Goal: Communication & Community: Answer question/provide support

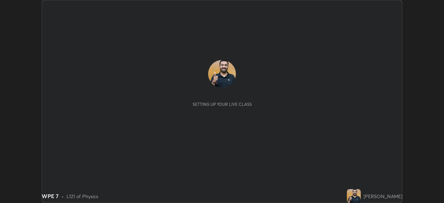
scroll to position [203, 443]
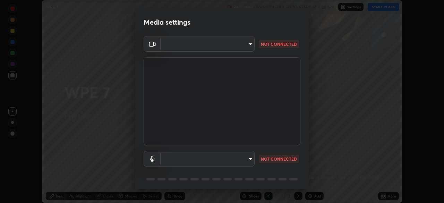
type input "a336d64f64e55d8aa7a740c0692a000d9b2cd72565bf31e1fe246034b728a4c7"
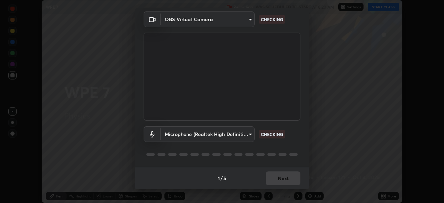
click at [241, 23] on body "Erase all WPE 7 Recording WAS SCHEDULED TO START AT 8:20 AM Settings START CLAS…" at bounding box center [222, 101] width 444 height 203
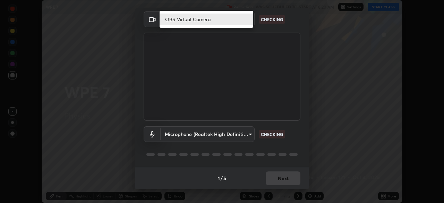
click at [235, 24] on li "OBS Virtual Camera" at bounding box center [206, 19] width 94 height 11
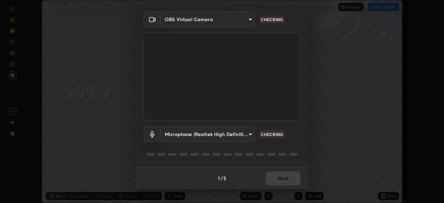
click at [217, 134] on body "Erase all WPE 7 Recording WAS SCHEDULED TO START AT 8:20 AM Settings START CLAS…" at bounding box center [222, 101] width 444 height 203
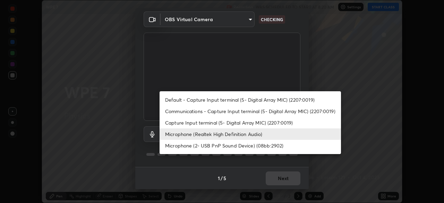
click at [212, 102] on li "Default - Capture Input terminal (5- Digital Array MIC) (2207:0019)" at bounding box center [249, 99] width 181 height 11
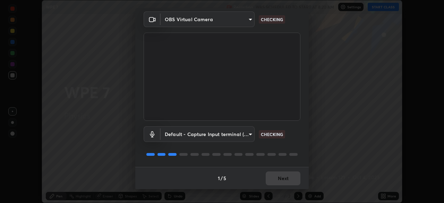
click at [217, 131] on body "Erase all WPE 7 Recording WAS SCHEDULED TO START AT 8:20 AM Settings START CLAS…" at bounding box center [222, 101] width 444 height 203
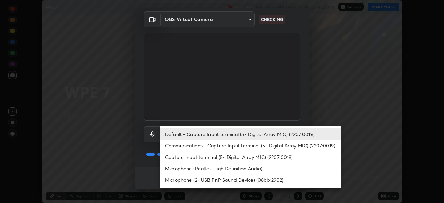
click at [217, 168] on li "Microphone (Realtek High Definition Audio)" at bounding box center [249, 168] width 181 height 11
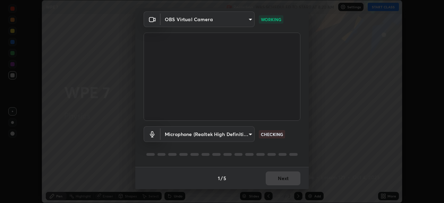
click at [230, 135] on body "Erase all WPE 7 Recording WAS SCHEDULED TO START AT 8:20 AM Settings START CLAS…" at bounding box center [222, 101] width 444 height 203
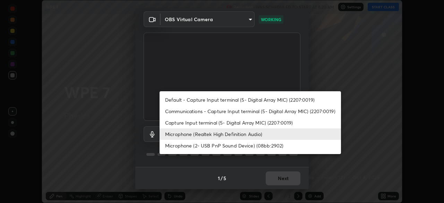
click at [220, 145] on li "Microphone (2- USB PnP Sound Device) (08bb:2902)" at bounding box center [249, 145] width 181 height 11
type input "1df945eba5d6f968017f867854a705665ad52314c184e126b82b55216d66927f"
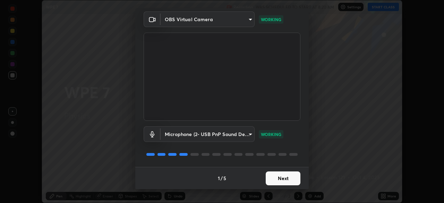
click at [272, 176] on button "Next" at bounding box center [282, 178] width 35 height 14
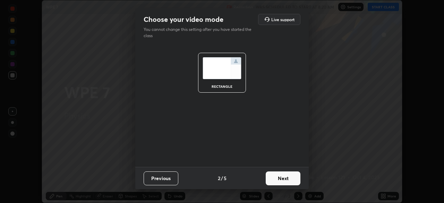
scroll to position [0, 0]
click at [271, 179] on button "Next" at bounding box center [282, 178] width 35 height 14
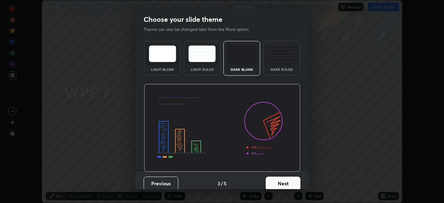
click at [284, 181] on button "Next" at bounding box center [282, 183] width 35 height 14
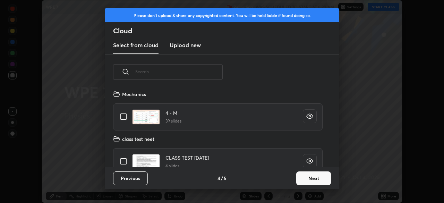
click at [298, 178] on button "Next" at bounding box center [313, 178] width 35 height 14
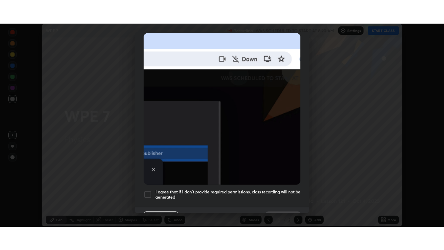
scroll to position [166, 0]
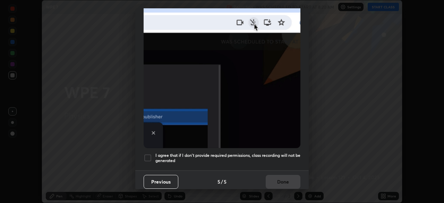
click at [219, 152] on h5 "I agree that if I don't provide required permissions, class recording will not …" at bounding box center [227, 157] width 145 height 11
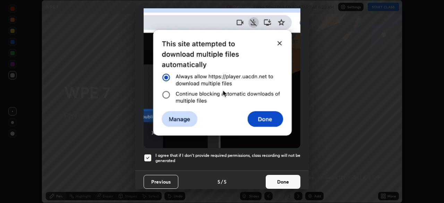
click at [273, 178] on button "Done" at bounding box center [282, 182] width 35 height 14
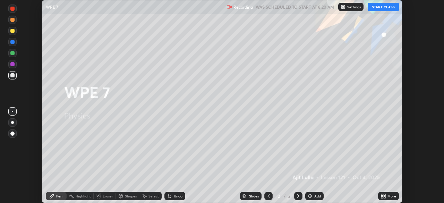
click at [375, 8] on button "START CLASS" at bounding box center [382, 7] width 31 height 8
click at [385, 195] on icon at bounding box center [384, 195] width 2 height 2
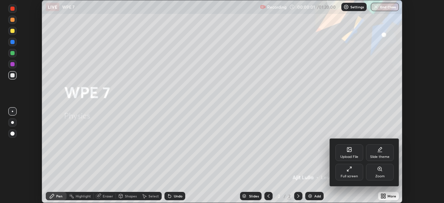
click at [351, 173] on div "Full screen" at bounding box center [349, 172] width 28 height 17
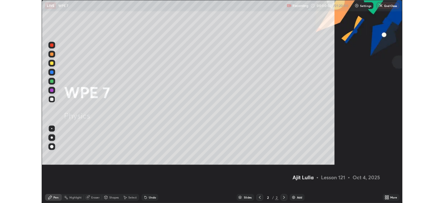
scroll to position [250, 444]
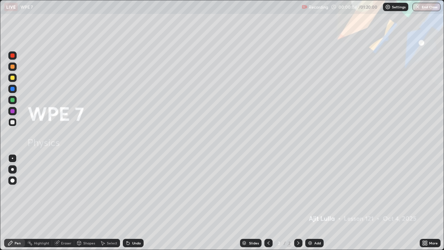
click at [64, 202] on div "Eraser" at bounding box center [66, 242] width 10 height 3
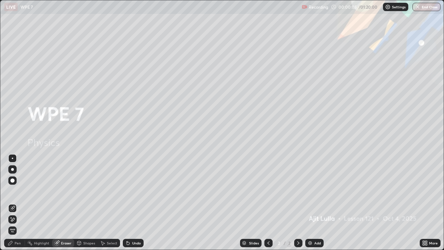
click at [13, 202] on icon at bounding box center [13, 218] width 4 height 3
click at [17, 202] on div "Pen" at bounding box center [14, 242] width 21 height 8
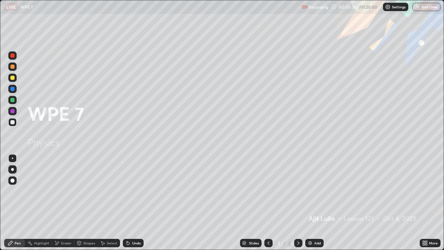
click at [309, 202] on img at bounding box center [310, 243] width 6 height 6
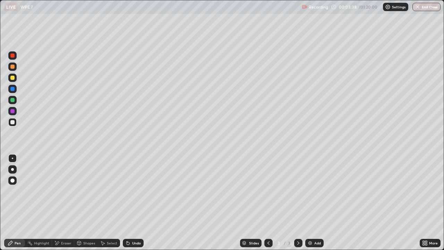
click at [12, 78] on div at bounding box center [12, 78] width 4 height 4
click at [12, 124] on div at bounding box center [12, 122] width 4 height 4
click at [15, 101] on div at bounding box center [12, 100] width 8 height 8
click at [316, 202] on div "Add" at bounding box center [314, 242] width 18 height 8
click at [16, 79] on div at bounding box center [12, 77] width 8 height 8
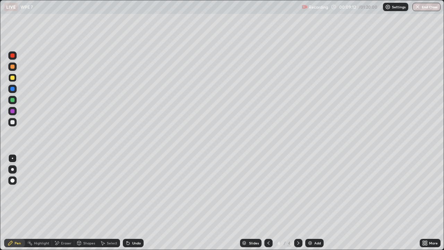
click at [307, 202] on img at bounding box center [310, 243] width 6 height 6
click at [13, 122] on div at bounding box center [12, 122] width 4 height 4
click at [139, 202] on div "Undo" at bounding box center [133, 242] width 21 height 8
click at [138, 202] on div "Undo" at bounding box center [136, 242] width 9 height 3
click at [312, 202] on div "Add" at bounding box center [314, 242] width 18 height 8
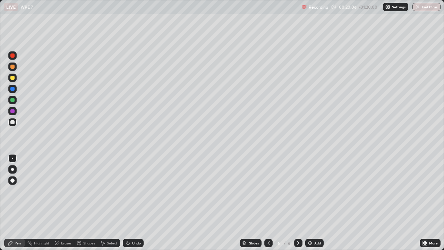
click at [13, 79] on div at bounding box center [12, 78] width 4 height 4
click at [14, 123] on div at bounding box center [12, 122] width 4 height 4
click at [134, 202] on div "Undo" at bounding box center [136, 242] width 9 height 3
click at [132, 202] on div "Undo" at bounding box center [136, 242] width 9 height 3
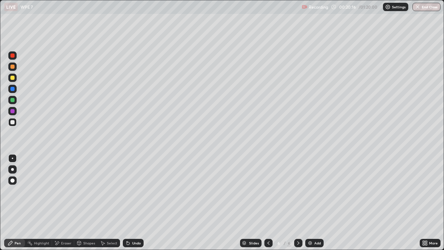
click at [132, 202] on div "Undo" at bounding box center [136, 242] width 9 height 3
click at [14, 202] on div "Pen" at bounding box center [14, 243] width 21 height 14
click at [313, 202] on div "Add" at bounding box center [314, 242] width 18 height 8
click at [16, 81] on div at bounding box center [12, 77] width 8 height 11
click at [320, 202] on div "Add" at bounding box center [314, 242] width 18 height 8
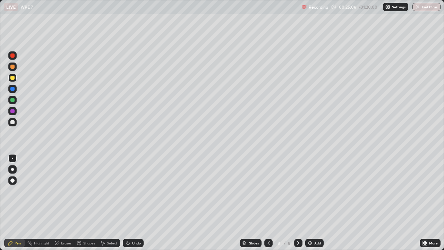
click at [14, 123] on div at bounding box center [12, 122] width 4 height 4
click at [129, 202] on div "Undo" at bounding box center [133, 242] width 21 height 8
click at [126, 202] on icon at bounding box center [126, 241] width 1 height 1
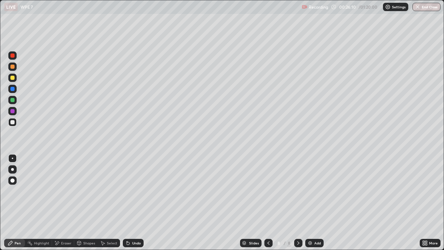
click at [126, 202] on icon at bounding box center [126, 241] width 1 height 1
click at [16, 79] on div at bounding box center [12, 77] width 8 height 8
click at [13, 100] on div at bounding box center [12, 100] width 4 height 4
click at [308, 202] on img at bounding box center [310, 243] width 6 height 6
click at [268, 202] on icon at bounding box center [268, 243] width 6 height 6
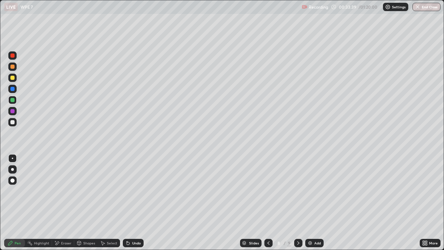
click at [297, 202] on icon at bounding box center [298, 243] width 6 height 6
click at [268, 202] on icon at bounding box center [268, 243] width 6 height 6
click at [298, 202] on icon at bounding box center [298, 243] width 6 height 6
click at [268, 202] on icon at bounding box center [268, 243] width 6 height 6
click at [301, 202] on div at bounding box center [298, 242] width 8 height 8
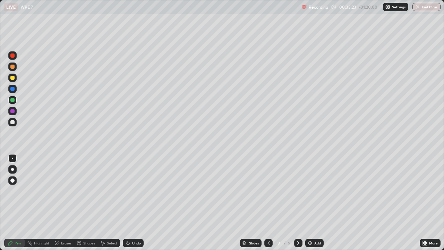
click at [312, 202] on div "Add" at bounding box center [314, 242] width 18 height 8
click at [12, 123] on div at bounding box center [12, 122] width 4 height 4
click at [317, 202] on div "Add" at bounding box center [314, 242] width 18 height 8
click at [15, 78] on div at bounding box center [12, 77] width 8 height 8
click at [268, 202] on icon at bounding box center [268, 243] width 6 height 6
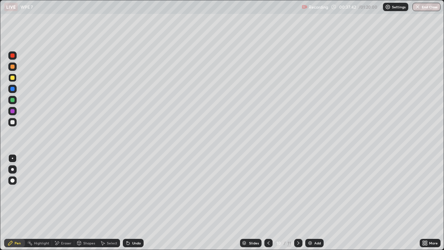
click at [297, 202] on icon at bounding box center [298, 243] width 6 height 6
click at [136, 202] on div "Undo" at bounding box center [136, 242] width 9 height 3
click at [311, 202] on img at bounding box center [310, 243] width 6 height 6
click at [16, 120] on div at bounding box center [12, 122] width 8 height 8
click at [320, 202] on div "Add" at bounding box center [314, 242] width 18 height 8
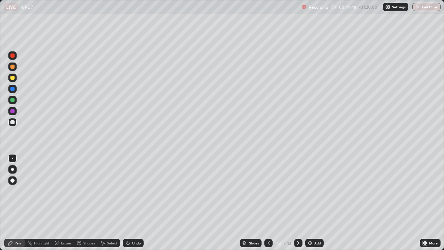
click at [316, 202] on div "Add" at bounding box center [317, 242] width 7 height 3
click at [13, 78] on div at bounding box center [12, 78] width 4 height 4
click at [15, 122] on div at bounding box center [12, 122] width 8 height 8
click at [12, 79] on div at bounding box center [12, 78] width 4 height 4
click at [318, 202] on div "Add" at bounding box center [317, 242] width 7 height 3
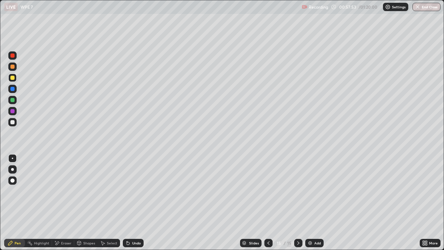
click at [13, 121] on div at bounding box center [12, 122] width 4 height 4
click at [16, 79] on div at bounding box center [12, 77] width 8 height 8
click at [316, 202] on div "Add" at bounding box center [317, 242] width 7 height 3
click at [268, 202] on icon at bounding box center [268, 243] width 6 height 6
click at [267, 202] on icon at bounding box center [268, 243] width 6 height 6
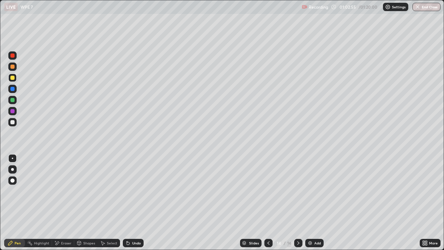
click at [268, 202] on icon at bounding box center [268, 243] width 6 height 6
click at [301, 202] on div at bounding box center [298, 242] width 8 height 8
click at [297, 202] on icon at bounding box center [298, 243] width 6 height 6
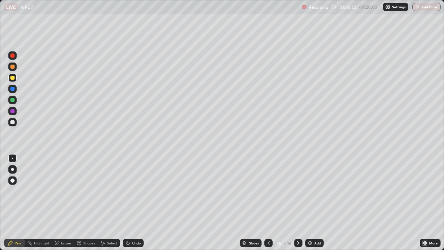
click at [315, 202] on div "Add" at bounding box center [317, 242] width 7 height 3
click at [15, 123] on div at bounding box center [12, 122] width 8 height 8
click at [60, 202] on div "Eraser" at bounding box center [63, 242] width 22 height 8
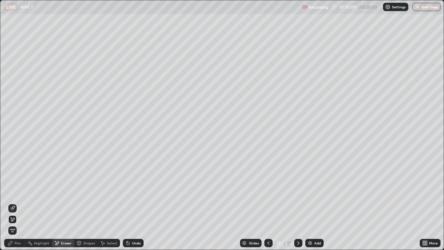
click at [14, 202] on icon at bounding box center [13, 208] width 6 height 6
click at [20, 202] on div "Pen" at bounding box center [18, 242] width 6 height 3
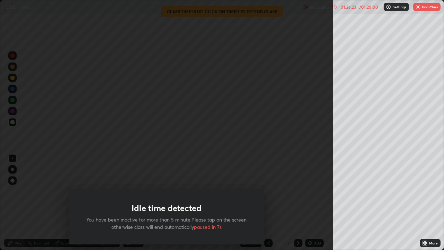
click at [296, 157] on div "Idle time detected You have been inactive for more than 5 minute.Please tap on …" at bounding box center [166, 125] width 333 height 250
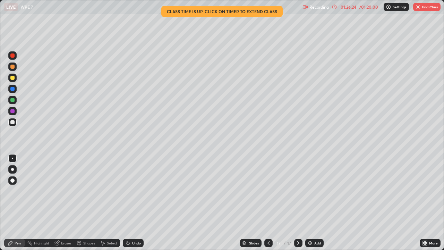
click at [421, 10] on button "End Class" at bounding box center [426, 7] width 27 height 8
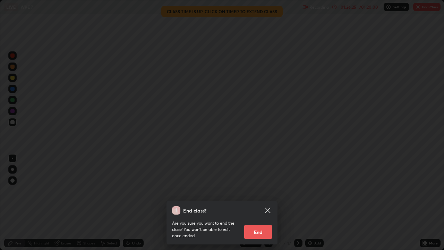
click at [267, 202] on button "End" at bounding box center [258, 232] width 28 height 14
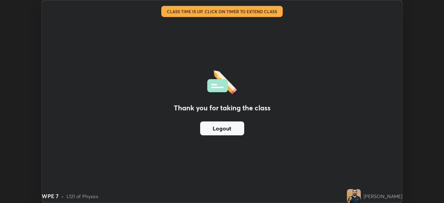
scroll to position [34452, 34211]
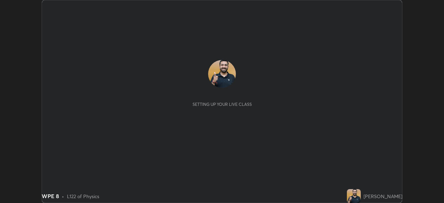
scroll to position [203, 443]
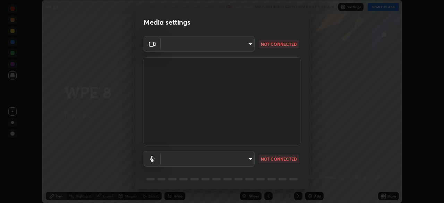
type input "a336d64f64e55d8aa7a740c0692a000d9b2cd72565bf31e1fe246034b728a4c7"
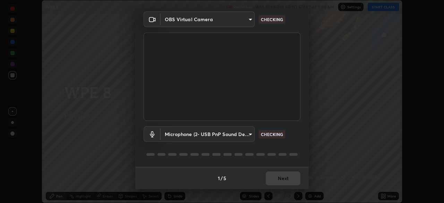
click at [248, 136] on body "Erase all WPE 8 Recording WAS SCHEDULED TO START AT 9:50 AM Settings START CLAS…" at bounding box center [222, 101] width 444 height 203
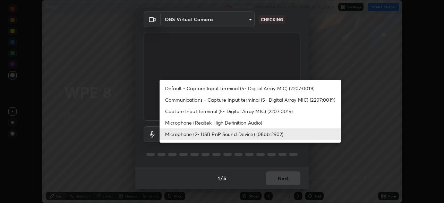
click at [252, 119] on li "Microphone (Realtek High Definition Audio)" at bounding box center [249, 122] width 181 height 11
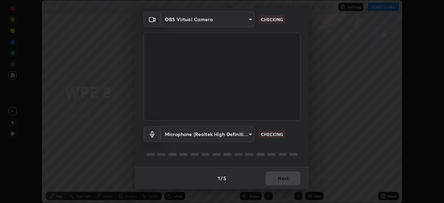
click at [248, 131] on body "Erase all WPE 8 Recording WAS SCHEDULED TO START AT 9:50 AM Settings START CLAS…" at bounding box center [222, 101] width 444 height 203
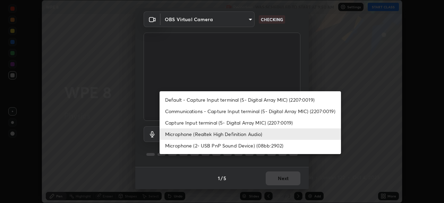
click at [255, 146] on li "Microphone (2- USB PnP Sound Device) (08bb:2902)" at bounding box center [249, 145] width 181 height 11
type input "1df945eba5d6f968017f867854a705665ad52314c184e126b82b55216d66927f"
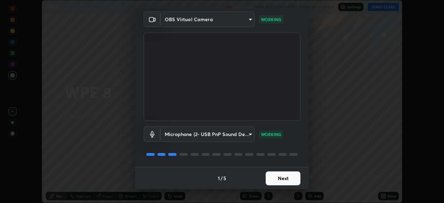
click at [289, 177] on button "Next" at bounding box center [282, 178] width 35 height 14
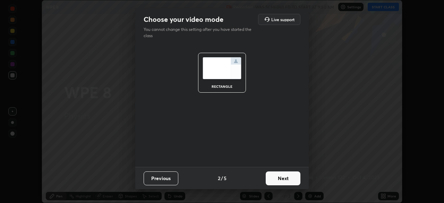
click at [289, 178] on button "Next" at bounding box center [282, 178] width 35 height 14
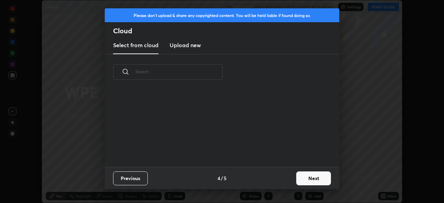
click at [304, 176] on button "Next" at bounding box center [313, 178] width 35 height 14
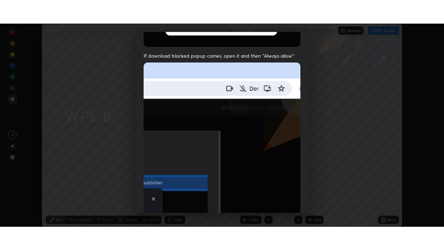
scroll to position [166, 0]
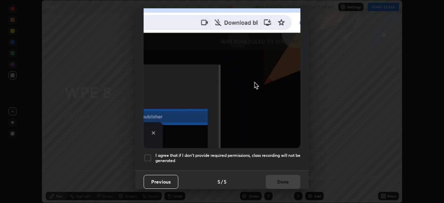
click at [282, 152] on h5 "I agree that if I don't provide required permissions, class recording will not …" at bounding box center [227, 157] width 145 height 11
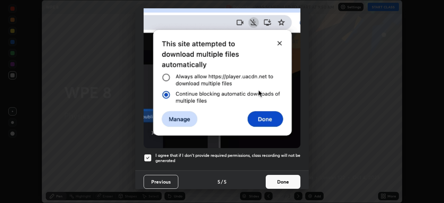
click at [285, 177] on button "Done" at bounding box center [282, 182] width 35 height 14
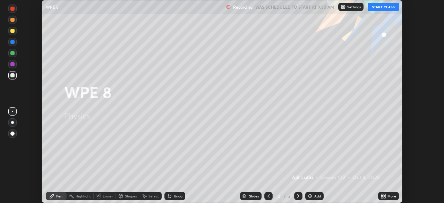
click at [387, 7] on button "START CLASS" at bounding box center [382, 7] width 31 height 8
click at [381, 193] on icon at bounding box center [383, 196] width 6 height 6
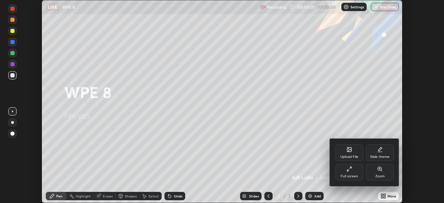
click at [350, 169] on icon at bounding box center [349, 169] width 6 height 6
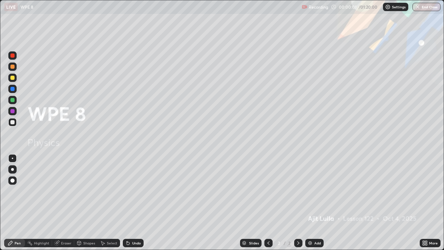
scroll to position [250, 444]
click at [319, 202] on div "Add" at bounding box center [314, 242] width 18 height 8
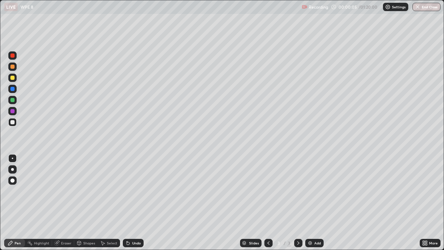
click at [14, 78] on div at bounding box center [12, 78] width 4 height 4
click at [132, 202] on div "Undo" at bounding box center [136, 242] width 9 height 3
click at [16, 100] on div at bounding box center [12, 100] width 8 height 8
click at [66, 202] on div "Eraser" at bounding box center [66, 242] width 10 height 3
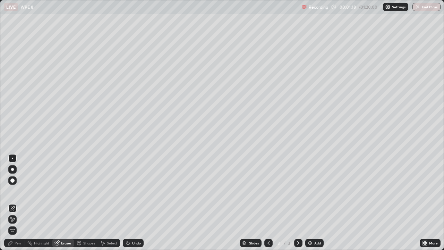
click at [15, 202] on div "Pen" at bounding box center [14, 242] width 21 height 8
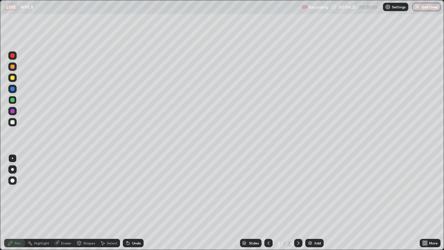
click at [315, 202] on div "Add" at bounding box center [314, 242] width 18 height 8
click at [16, 121] on div at bounding box center [12, 122] width 8 height 8
click at [268, 202] on icon at bounding box center [268, 243] width 6 height 6
click at [298, 202] on icon at bounding box center [298, 243] width 6 height 6
click at [269, 202] on div at bounding box center [268, 242] width 8 height 8
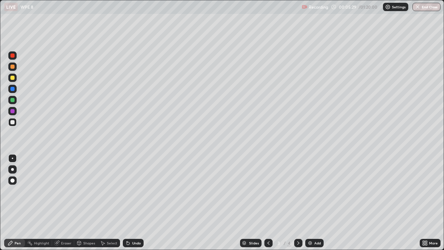
click at [298, 202] on icon at bounding box center [298, 243] width 6 height 6
click at [12, 78] on div at bounding box center [12, 78] width 4 height 4
click at [311, 202] on img at bounding box center [310, 243] width 6 height 6
click at [14, 80] on div at bounding box center [12, 77] width 8 height 8
click at [130, 202] on div "Undo" at bounding box center [133, 242] width 21 height 8
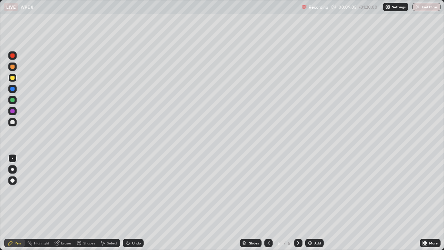
click at [13, 123] on div at bounding box center [12, 122] width 4 height 4
click at [314, 202] on div "Add" at bounding box center [314, 242] width 18 height 8
click at [15, 77] on div at bounding box center [12, 77] width 8 height 8
click at [13, 124] on div at bounding box center [12, 122] width 4 height 4
click at [139, 202] on div "Undo" at bounding box center [136, 242] width 9 height 3
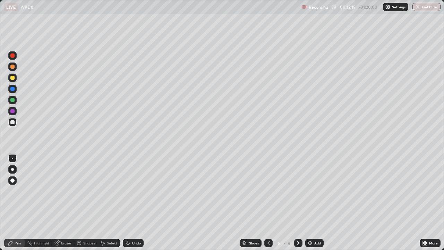
click at [13, 78] on div at bounding box center [12, 78] width 4 height 4
click at [308, 202] on img at bounding box center [310, 243] width 6 height 6
click at [138, 202] on div "Undo" at bounding box center [133, 242] width 21 height 8
click at [137, 202] on div "Undo" at bounding box center [133, 242] width 21 height 8
click at [13, 121] on div at bounding box center [12, 122] width 4 height 4
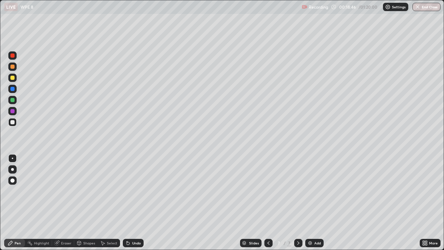
click at [317, 202] on div "Add" at bounding box center [317, 242] width 7 height 3
click at [15, 81] on div at bounding box center [12, 77] width 8 height 11
click at [268, 202] on icon at bounding box center [268, 243] width 6 height 6
click at [297, 202] on icon at bounding box center [298, 243] width 6 height 6
click at [139, 202] on div "Undo" at bounding box center [133, 242] width 21 height 8
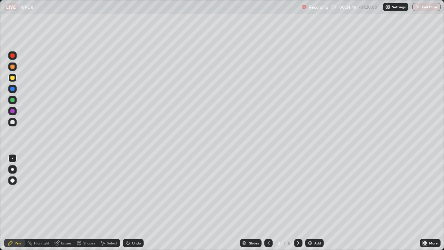
click at [139, 202] on div "Undo" at bounding box center [136, 242] width 9 height 3
click at [139, 202] on div "Undo" at bounding box center [133, 242] width 21 height 8
click at [64, 202] on div "Eraser" at bounding box center [66, 242] width 10 height 3
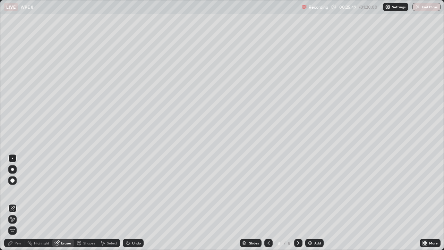
click at [15, 202] on div "Pen" at bounding box center [14, 242] width 21 height 8
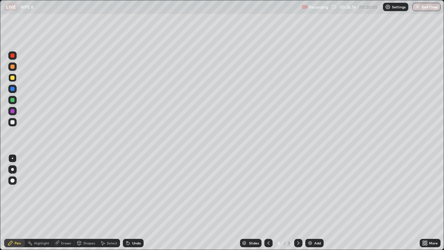
click at [320, 202] on div "Add" at bounding box center [314, 242] width 18 height 8
click at [269, 202] on icon at bounding box center [268, 243] width 6 height 6
click at [267, 202] on icon at bounding box center [268, 242] width 2 height 3
click at [299, 202] on div at bounding box center [298, 242] width 8 height 8
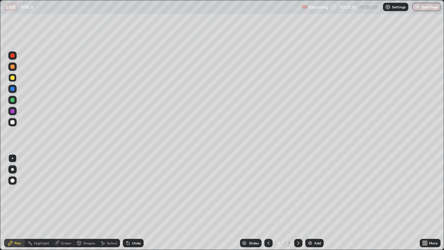
click at [298, 202] on icon at bounding box center [298, 243] width 6 height 6
click at [308, 202] on img at bounding box center [310, 243] width 6 height 6
click at [16, 121] on div at bounding box center [12, 122] width 8 height 8
click at [266, 202] on icon at bounding box center [268, 243] width 6 height 6
click at [267, 202] on icon at bounding box center [268, 243] width 6 height 6
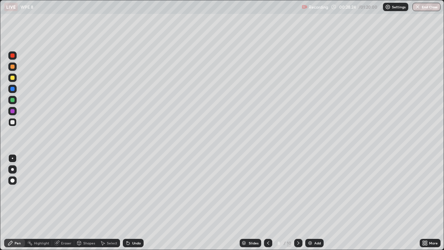
click at [264, 202] on div at bounding box center [268, 242] width 8 height 8
click at [297, 202] on icon at bounding box center [298, 243] width 6 height 6
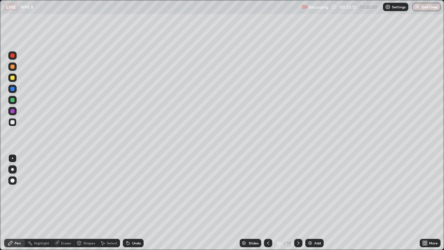
click at [315, 202] on div "Add" at bounding box center [317, 242] width 7 height 3
click at [316, 202] on div "Add" at bounding box center [317, 242] width 7 height 3
click at [16, 78] on div at bounding box center [12, 77] width 8 height 8
click at [313, 202] on div "Add" at bounding box center [314, 242] width 18 height 8
click at [16, 122] on div at bounding box center [12, 122] width 8 height 8
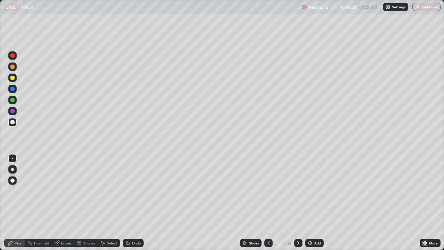
click at [66, 202] on div "Eraser" at bounding box center [63, 242] width 22 height 8
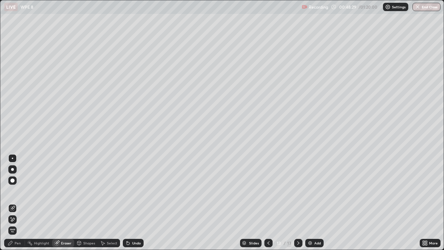
click at [14, 202] on icon at bounding box center [13, 219] width 6 height 6
click at [15, 202] on div "Erase all" at bounding box center [12, 230] width 8 height 8
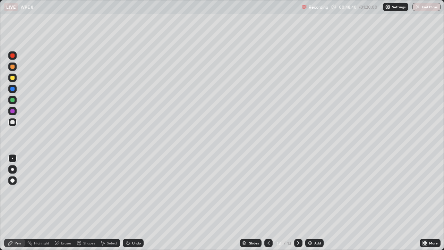
click at [264, 202] on div at bounding box center [268, 242] width 8 height 8
click at [297, 202] on icon at bounding box center [298, 243] width 6 height 6
click at [135, 202] on div "Undo" at bounding box center [136, 242] width 9 height 3
click at [132, 202] on div "Undo" at bounding box center [136, 242] width 9 height 3
click at [130, 202] on div "Undo" at bounding box center [133, 242] width 21 height 8
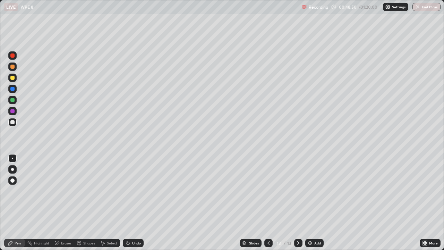
click at [133, 202] on div "Undo" at bounding box center [136, 242] width 9 height 3
click at [16, 80] on div at bounding box center [12, 77] width 8 height 8
click at [65, 202] on div "Eraser" at bounding box center [66, 242] width 10 height 3
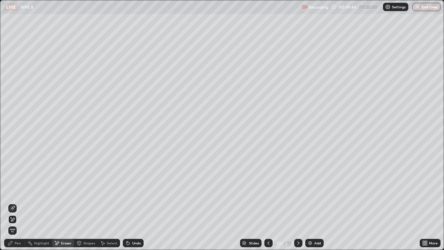
click at [14, 202] on icon at bounding box center [13, 219] width 6 height 6
click at [19, 202] on div "Pen" at bounding box center [14, 242] width 21 height 8
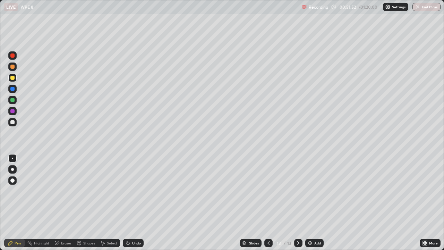
click at [311, 202] on img at bounding box center [310, 243] width 6 height 6
click at [13, 78] on div at bounding box center [12, 78] width 4 height 4
click at [15, 123] on div at bounding box center [12, 122] width 8 height 8
click at [12, 79] on div at bounding box center [12, 78] width 4 height 4
click at [309, 202] on img at bounding box center [310, 243] width 6 height 6
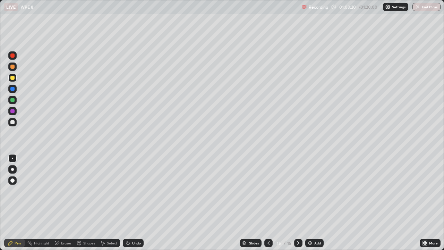
click at [16, 123] on div at bounding box center [12, 122] width 8 height 8
click at [315, 202] on div "Add" at bounding box center [314, 242] width 18 height 8
click at [321, 202] on div "Add" at bounding box center [314, 242] width 18 height 8
click at [14, 77] on div at bounding box center [12, 78] width 4 height 4
click at [126, 202] on icon at bounding box center [126, 241] width 1 height 1
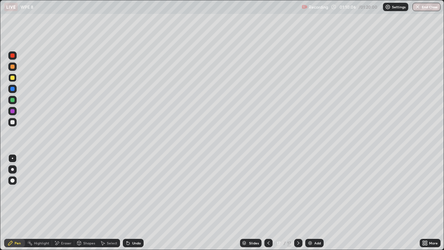
click at [129, 202] on icon at bounding box center [128, 243] width 6 height 6
click at [138, 202] on div "Undo" at bounding box center [133, 242] width 21 height 8
click at [141, 202] on div "Undo" at bounding box center [133, 242] width 21 height 8
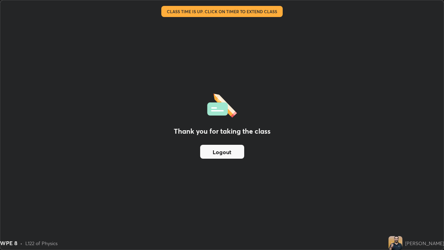
click at [222, 152] on button "Logout" at bounding box center [222, 152] width 44 height 14
